Goal: Find specific page/section: Find specific page/section

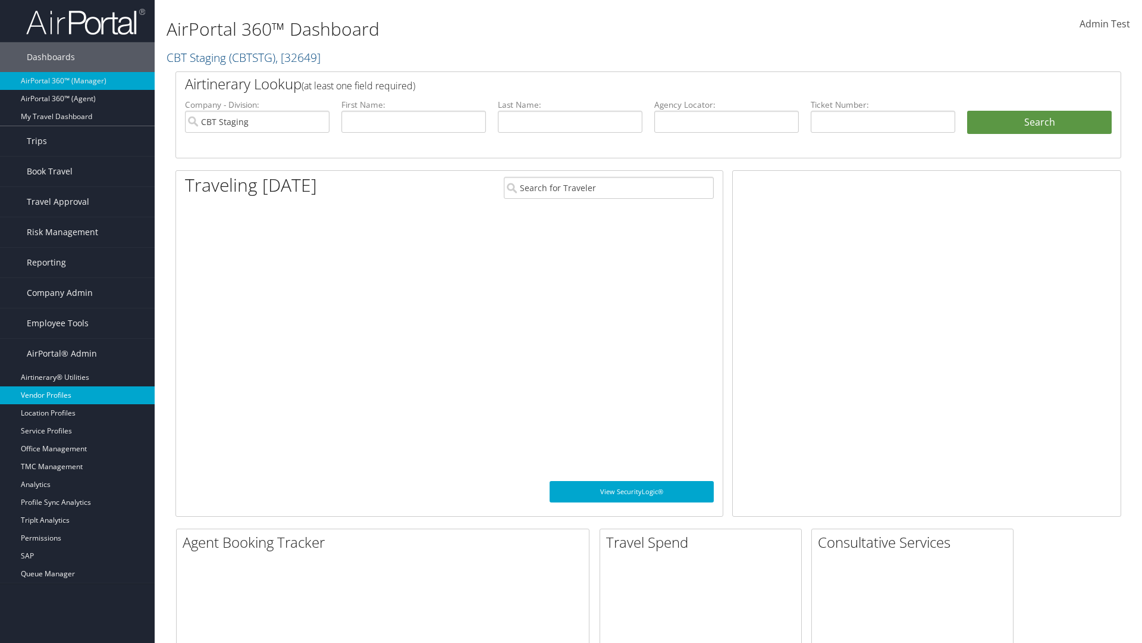
click at [77, 395] on link "Vendor Profiles" at bounding box center [77, 395] width 155 height 18
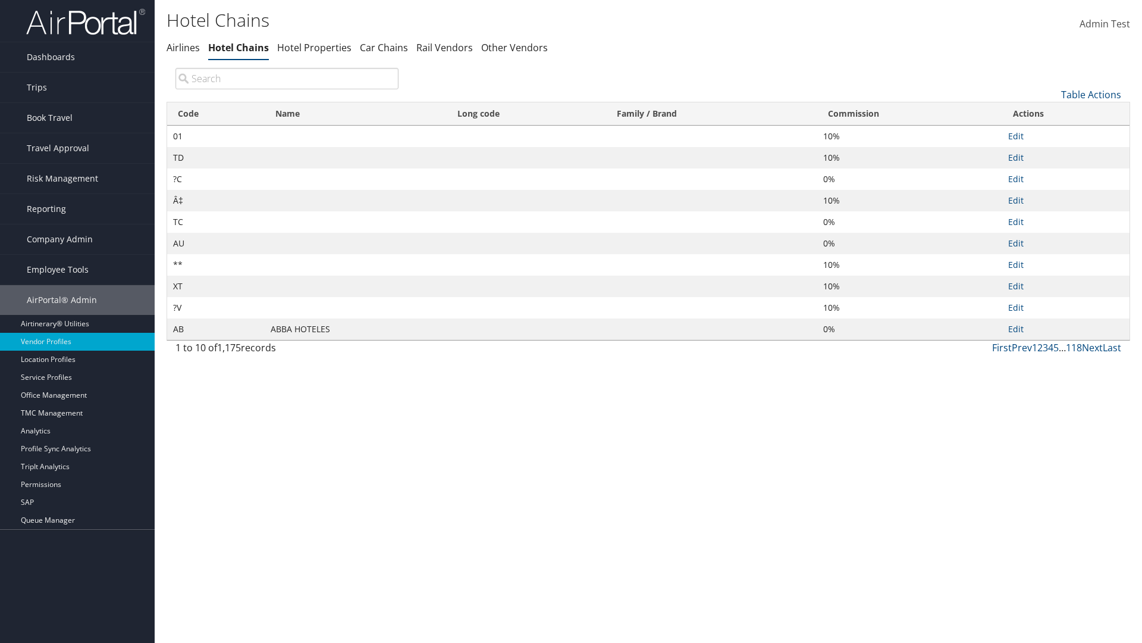
click at [910, 114] on th "Commission" at bounding box center [910, 113] width 185 height 23
click at [356, 114] on th "Name" at bounding box center [356, 113] width 182 height 23
click at [1091, 94] on link "Table Actions" at bounding box center [1092, 94] width 60 height 13
